Goal: Task Accomplishment & Management: Manage account settings

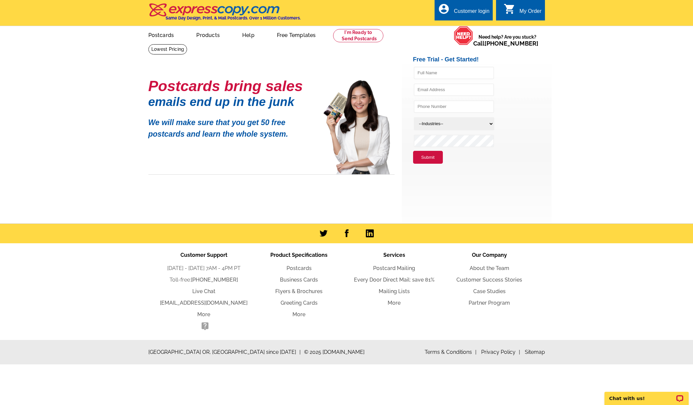
type input "[EMAIL_ADDRESS][DOMAIN_NAME]"
click at [471, 12] on div "Customer login" at bounding box center [472, 12] width 36 height 9
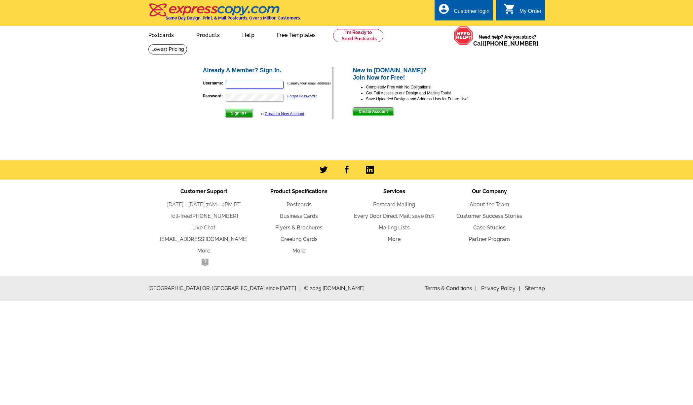
type input "[EMAIL_ADDRESS][DOMAIN_NAME]"
click at [243, 115] on span "Sign In" at bounding box center [238, 113] width 27 height 8
